Goal: Task Accomplishment & Management: Manage account settings

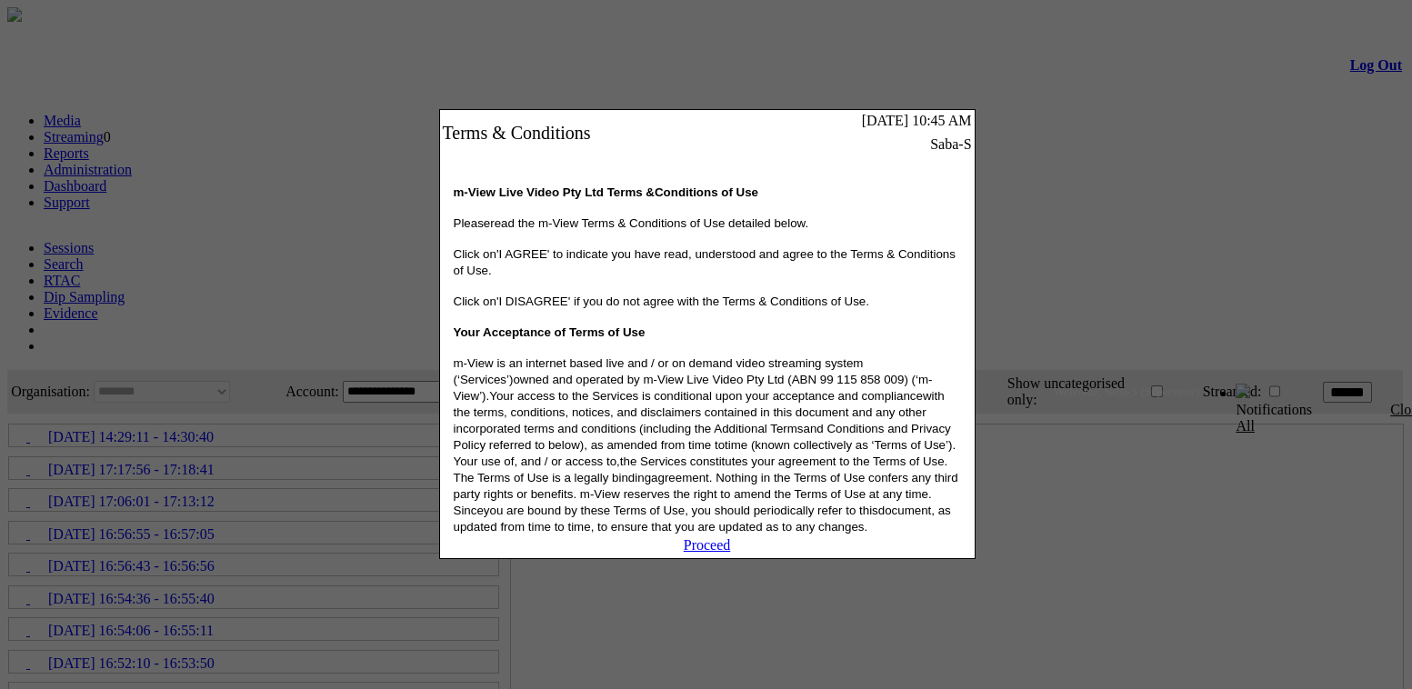
click at [706, 553] on link "Proceed" at bounding box center [707, 544] width 47 height 15
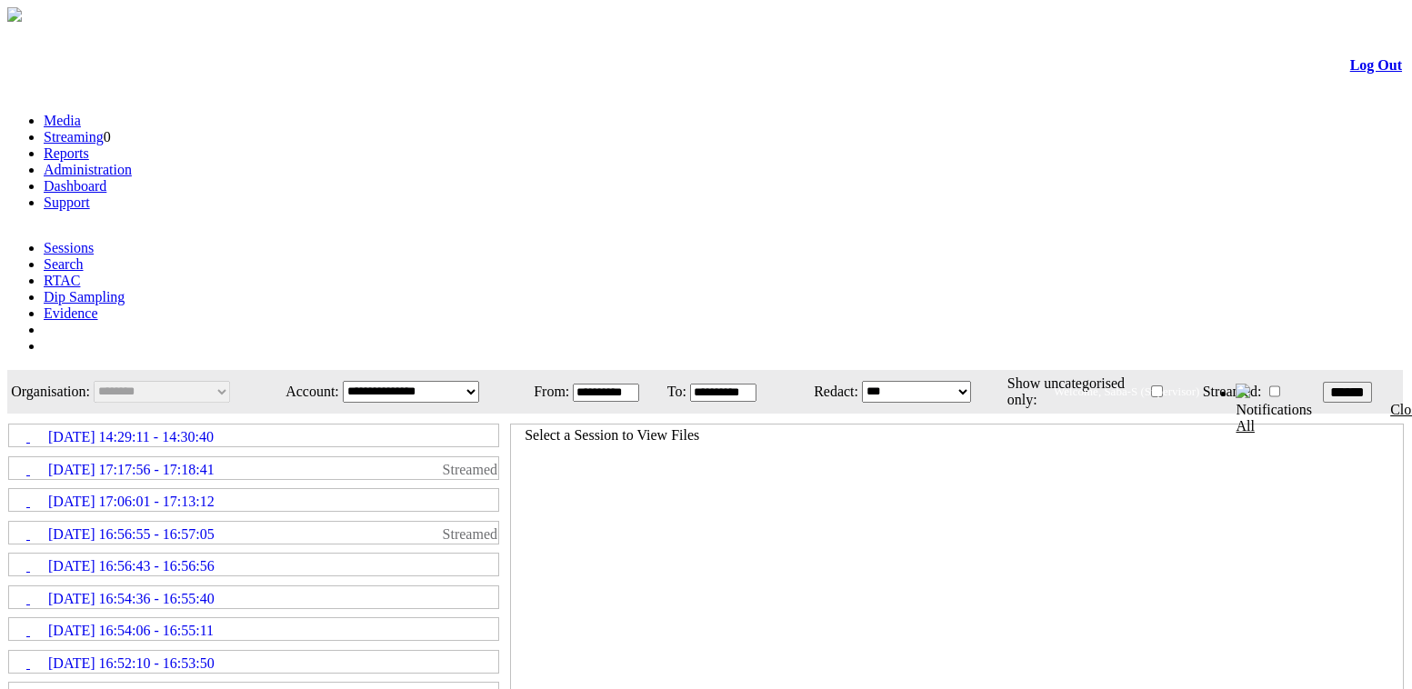
click at [132, 162] on link "Administration" at bounding box center [88, 169] width 88 height 15
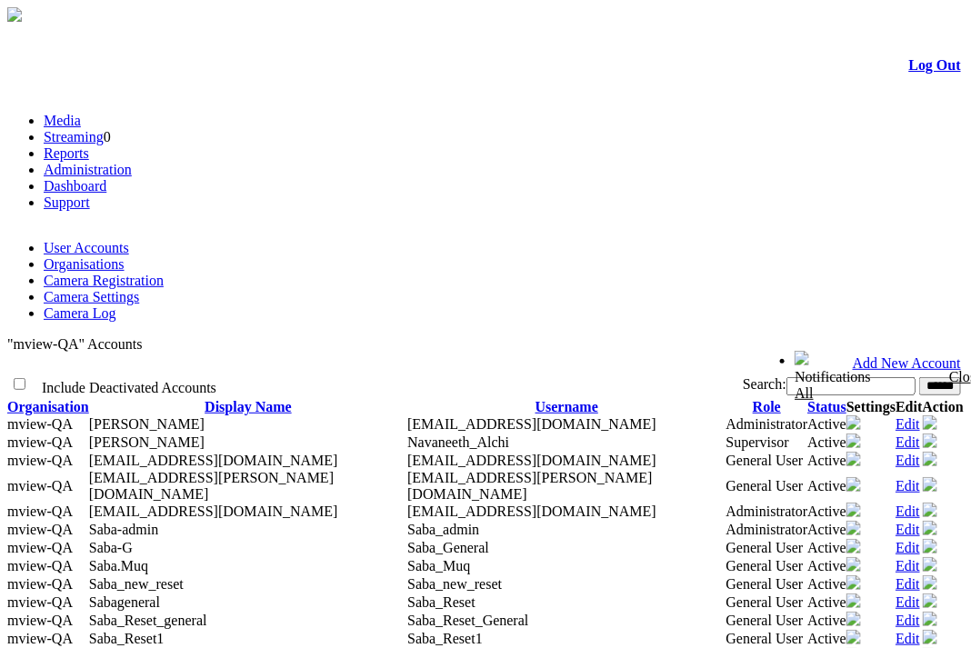
click at [139, 289] on link "Camera Settings" at bounding box center [91, 296] width 95 height 15
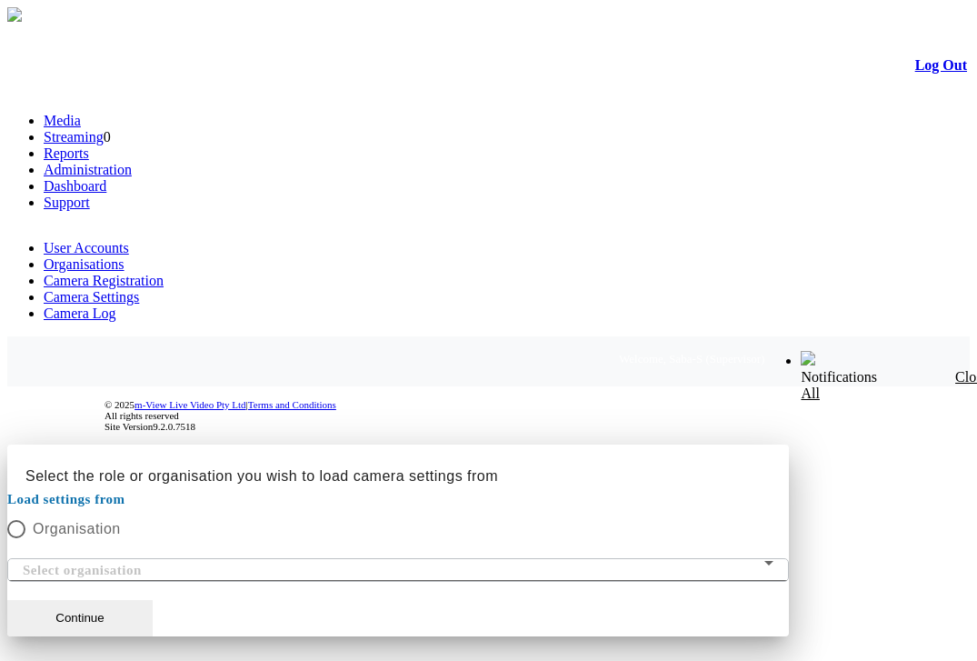
click at [753, 558] on mat-form-field "Select organisation" at bounding box center [398, 570] width 782 height 24
click at [152, 444] on div at bounding box center [488, 444] width 963 height 0
click at [390, 444] on div at bounding box center [488, 444] width 963 height 0
drag, startPoint x: 72, startPoint y: 203, endPoint x: 73, endPoint y: 146, distance: 56.4
click at [73, 444] on div at bounding box center [488, 444] width 963 height 0
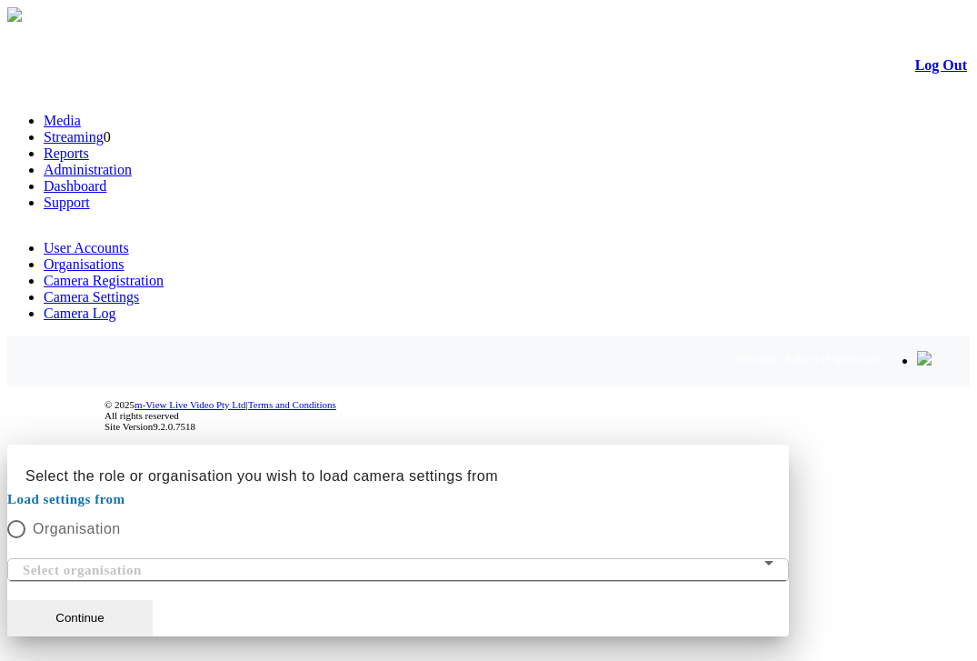
click at [83, 444] on div at bounding box center [488, 444] width 963 height 0
